Goal: Check status: Check status

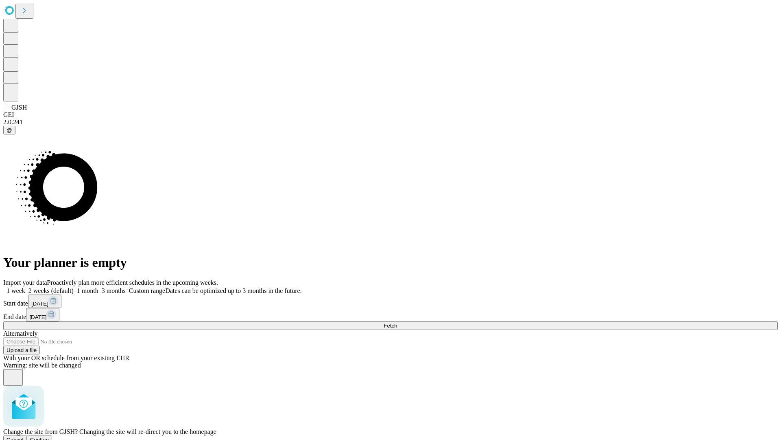
click at [49, 436] on span "Confirm" at bounding box center [39, 439] width 19 height 6
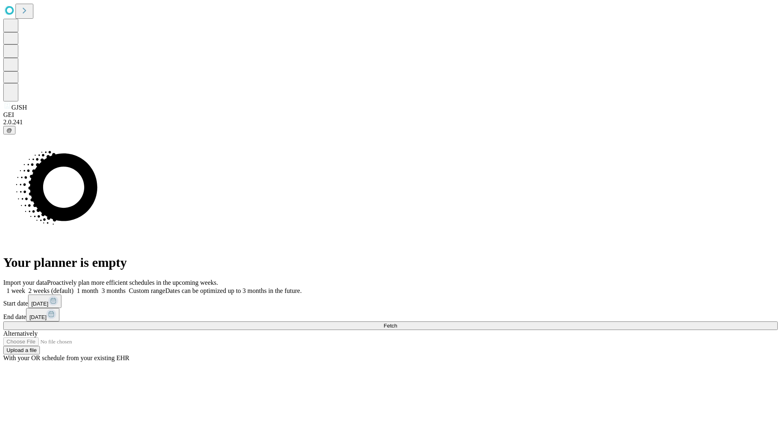
click at [98, 287] on label "1 month" at bounding box center [86, 290] width 25 height 7
click at [397, 322] on span "Fetch" at bounding box center [390, 325] width 13 height 6
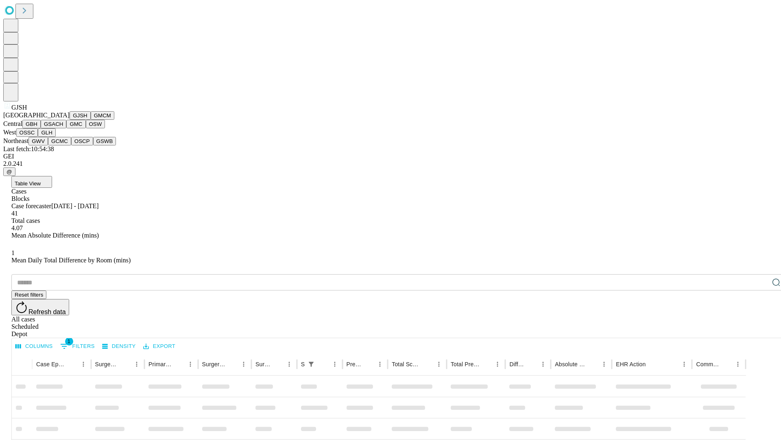
click at [91, 120] on button "GMCM" at bounding box center [103, 115] width 24 height 9
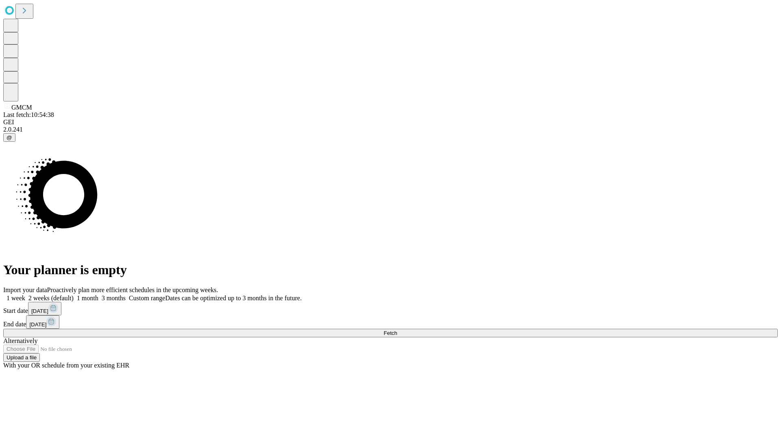
click at [98, 294] on label "1 month" at bounding box center [86, 297] width 25 height 7
click at [397, 330] on span "Fetch" at bounding box center [390, 333] width 13 height 6
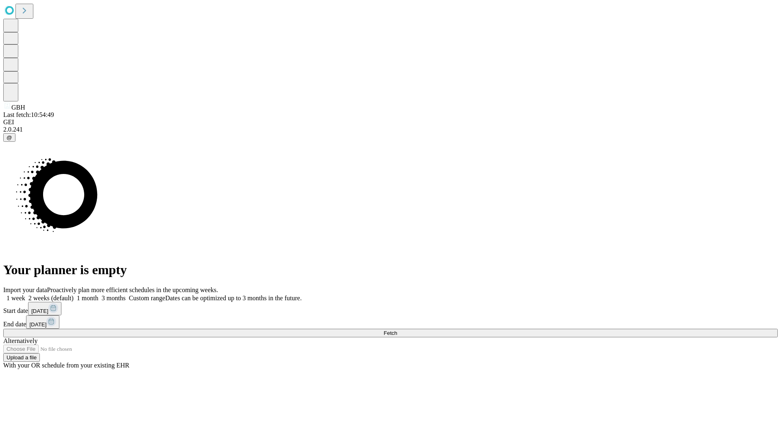
click at [98, 294] on label "1 month" at bounding box center [86, 297] width 25 height 7
click at [397, 330] on span "Fetch" at bounding box center [390, 333] width 13 height 6
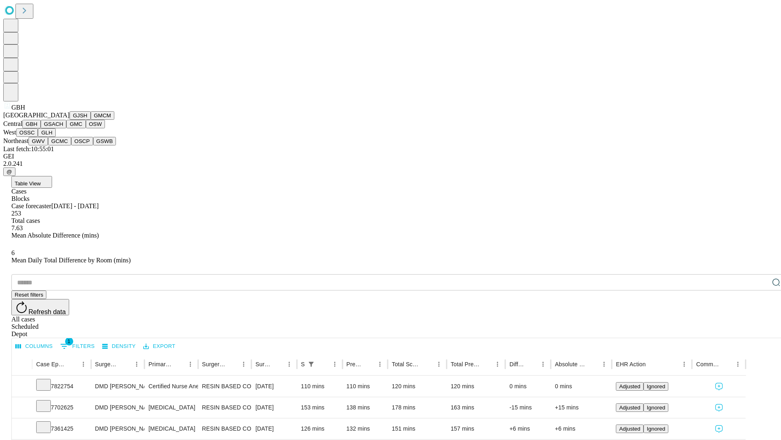
click at [63, 128] on button "GSACH" at bounding box center [54, 124] width 26 height 9
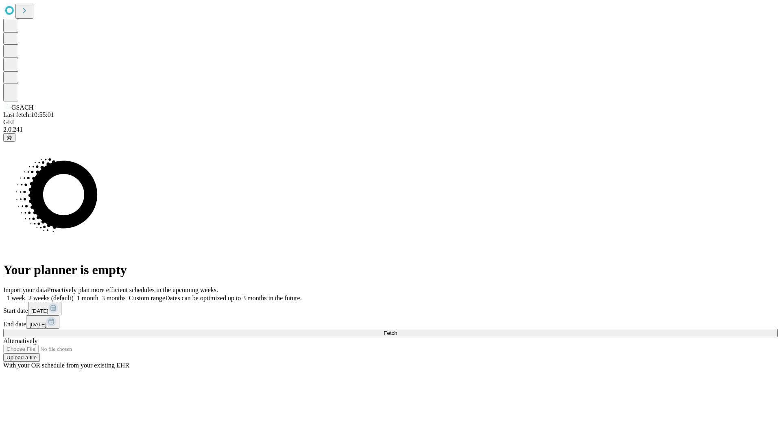
click at [98, 294] on label "1 month" at bounding box center [86, 297] width 25 height 7
click at [397, 330] on span "Fetch" at bounding box center [390, 333] width 13 height 6
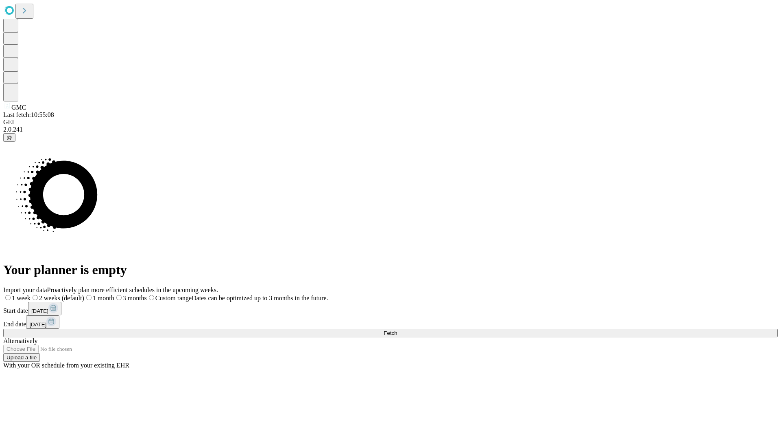
click at [114, 294] on label "1 month" at bounding box center [99, 297] width 30 height 7
click at [397, 330] on span "Fetch" at bounding box center [390, 333] width 13 height 6
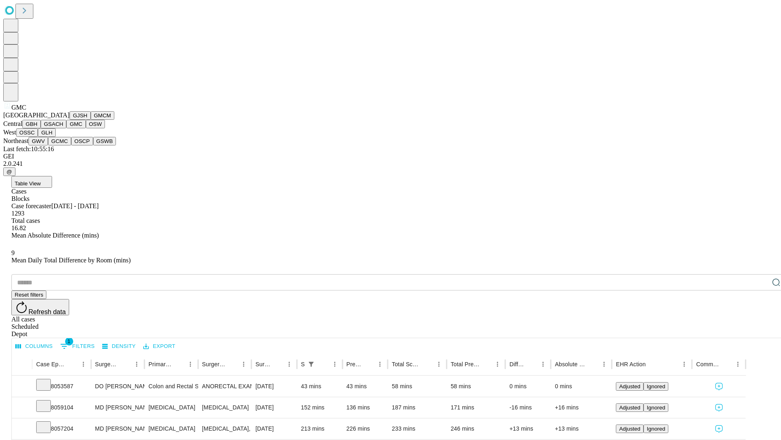
click at [86, 128] on button "OSW" at bounding box center [96, 124] width 20 height 9
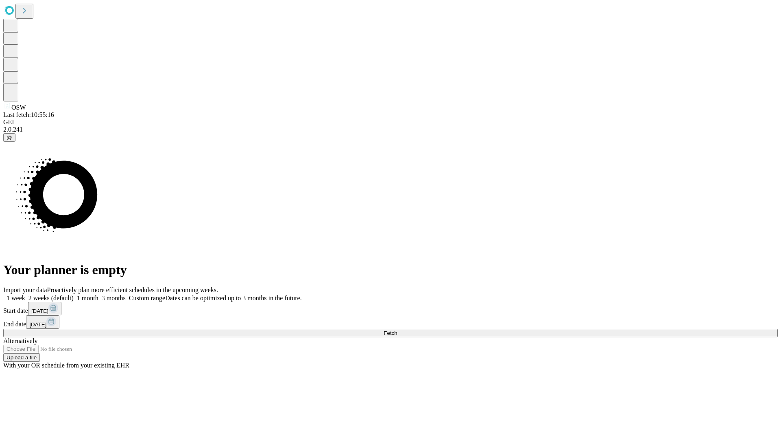
click at [98, 294] on label "1 month" at bounding box center [86, 297] width 25 height 7
click at [397, 330] on span "Fetch" at bounding box center [390, 333] width 13 height 6
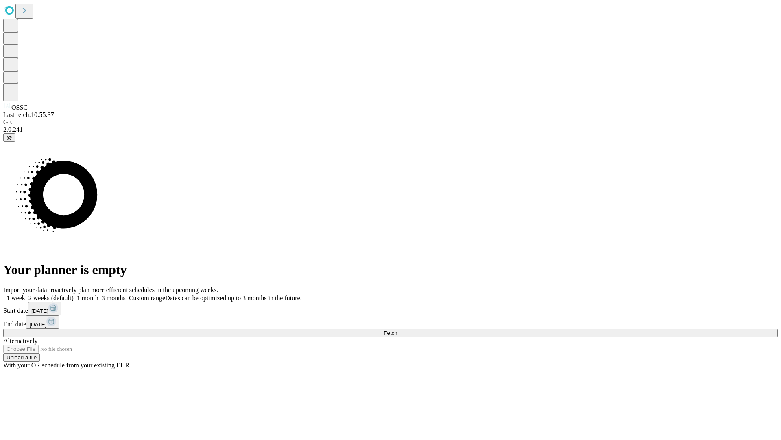
click at [98, 294] on label "1 month" at bounding box center [86, 297] width 25 height 7
click at [397, 330] on span "Fetch" at bounding box center [390, 333] width 13 height 6
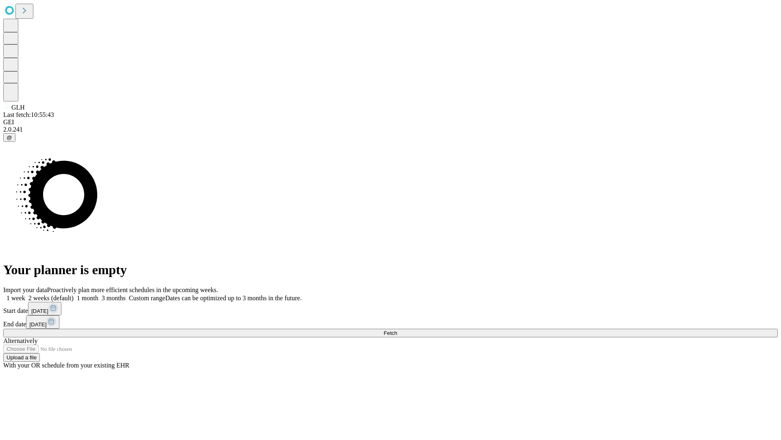
click at [98, 294] on label "1 month" at bounding box center [86, 297] width 25 height 7
click at [397, 330] on span "Fetch" at bounding box center [390, 333] width 13 height 6
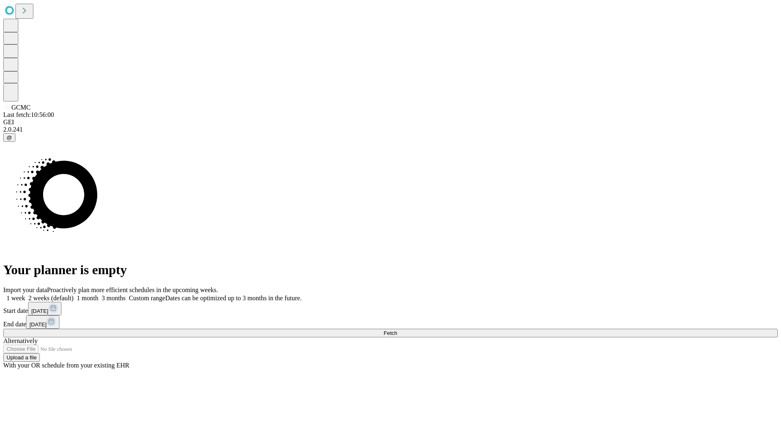
click at [397, 330] on span "Fetch" at bounding box center [390, 333] width 13 height 6
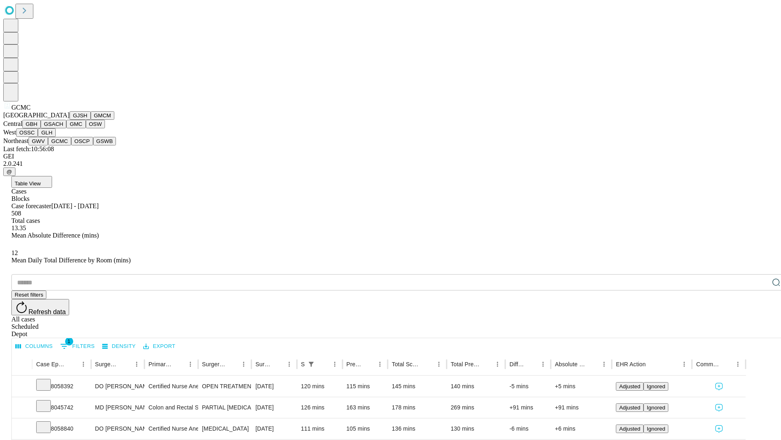
click at [71, 145] on button "OSCP" at bounding box center [82, 141] width 22 height 9
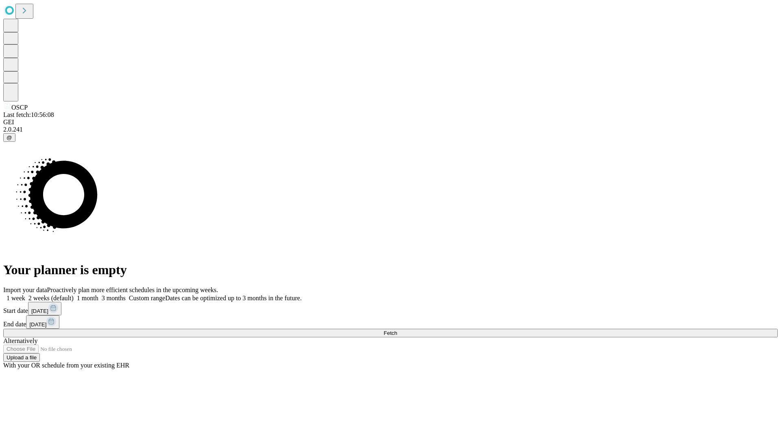
click at [98, 294] on label "1 month" at bounding box center [86, 297] width 25 height 7
click at [397, 330] on span "Fetch" at bounding box center [390, 333] width 13 height 6
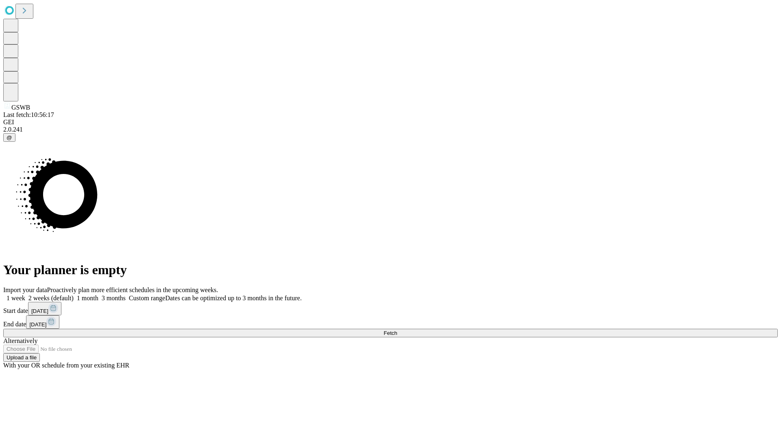
click at [98, 294] on label "1 month" at bounding box center [86, 297] width 25 height 7
click at [397, 330] on span "Fetch" at bounding box center [390, 333] width 13 height 6
